Goal: Information Seeking & Learning: Find specific page/section

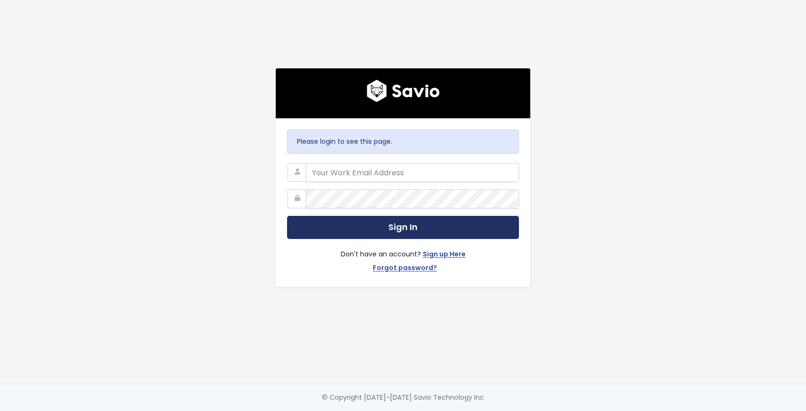
type input "[EMAIL_ADDRESS][DOMAIN_NAME]"
click at [385, 228] on button "Sign In" at bounding box center [403, 227] width 232 height 23
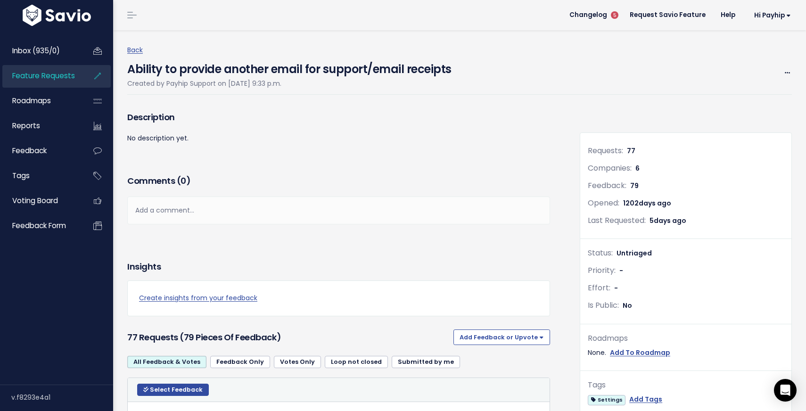
click at [59, 82] on link "Feature Requests" at bounding box center [40, 76] width 76 height 22
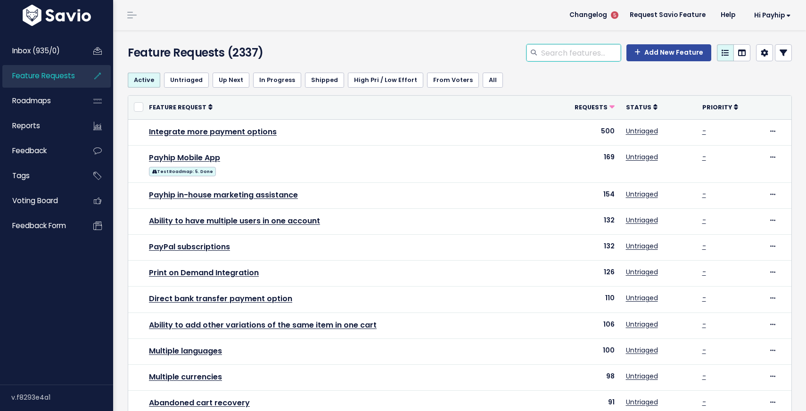
click at [574, 48] on input "search" at bounding box center [580, 52] width 81 height 17
type input "cash on delivery"
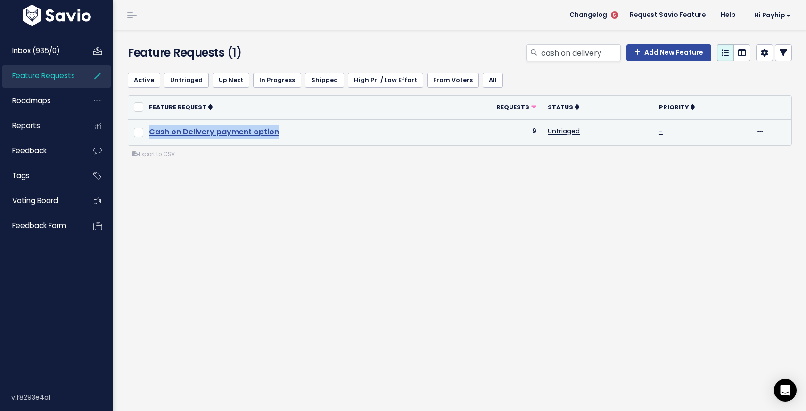
copy link "Cash on Delivery payment option"
drag, startPoint x: 289, startPoint y: 132, endPoint x: 151, endPoint y: 127, distance: 138.7
click at [151, 127] on td "Cash on Delivery payment option" at bounding box center [290, 132] width 294 height 26
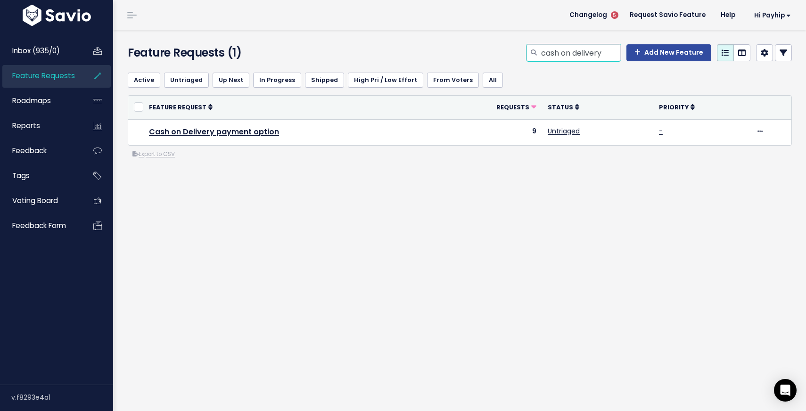
click at [572, 46] on input "cash on delivery" at bounding box center [580, 52] width 81 height 17
type input "payment plan"
